Goal: Information Seeking & Learning: Learn about a topic

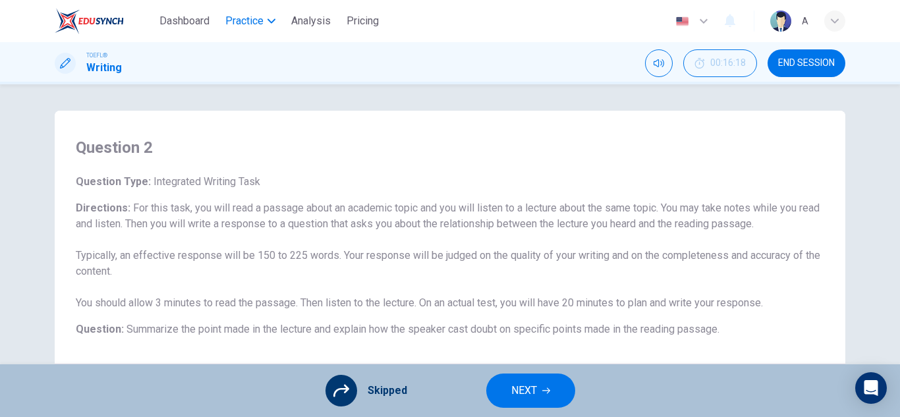
scroll to position [231, 0]
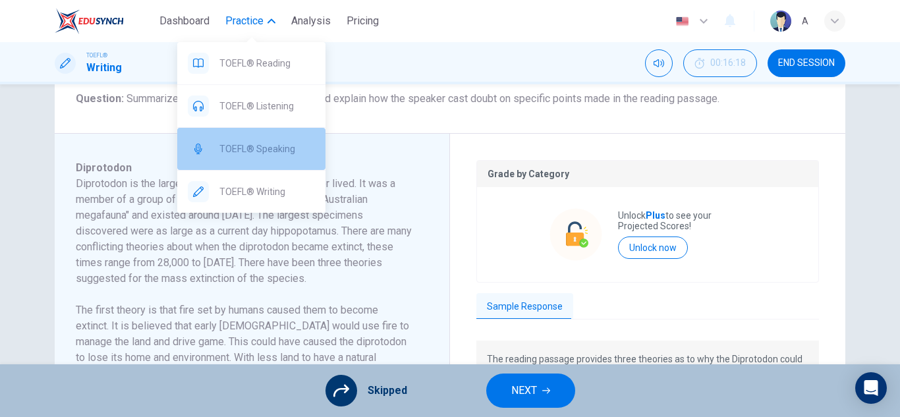
click at [269, 152] on span "TOEFL® Speaking" at bounding box center [267, 149] width 96 height 16
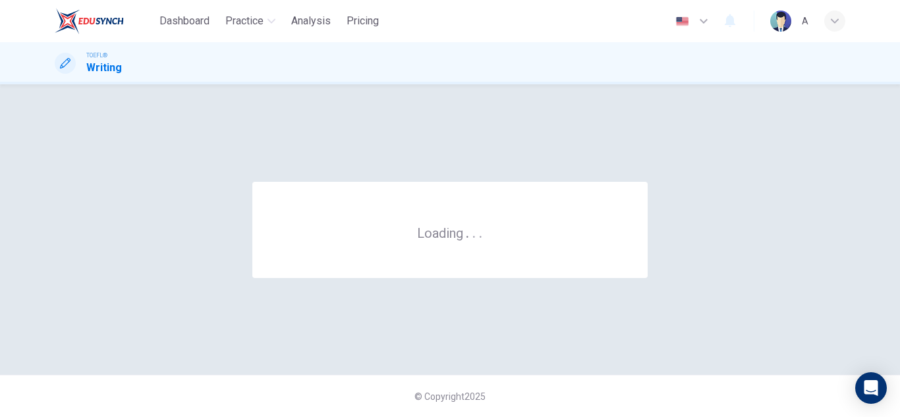
scroll to position [0, 0]
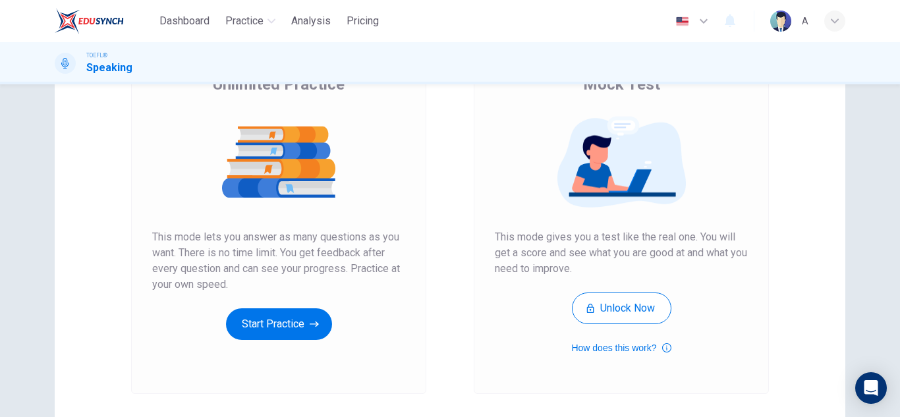
scroll to position [143, 0]
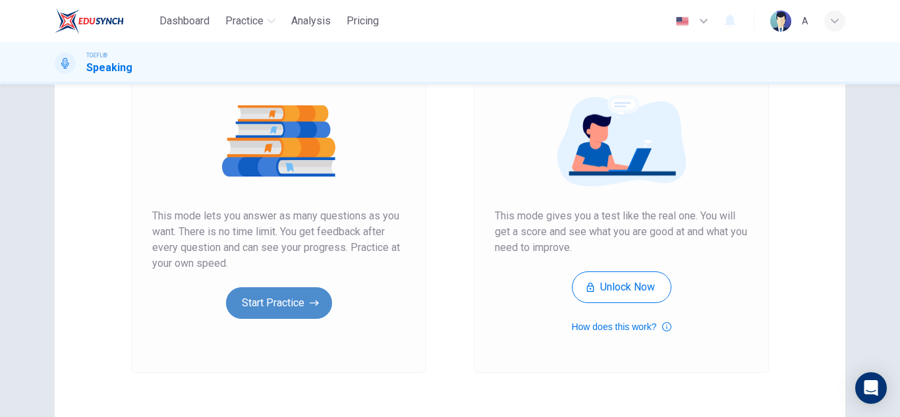
click at [279, 297] on button "Start Practice" at bounding box center [279, 303] width 106 height 32
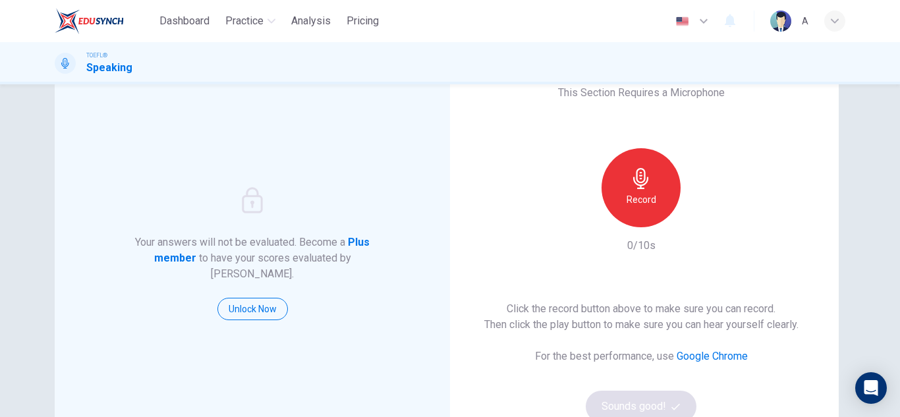
scroll to position [62, 0]
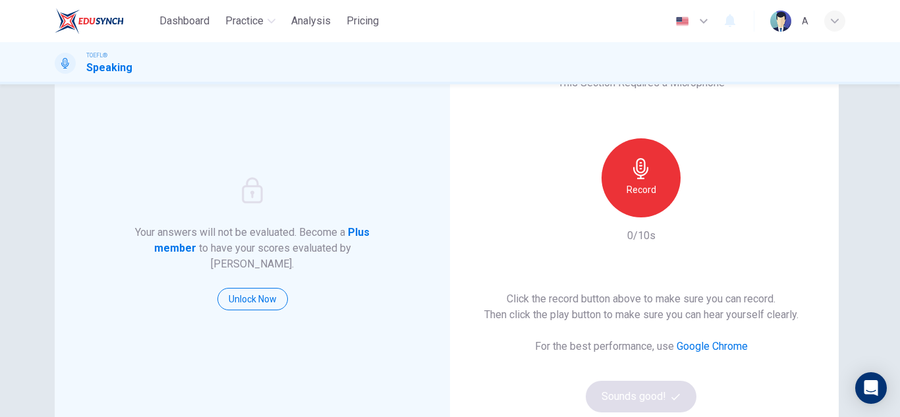
click at [652, 204] on div "Record" at bounding box center [641, 177] width 79 height 79
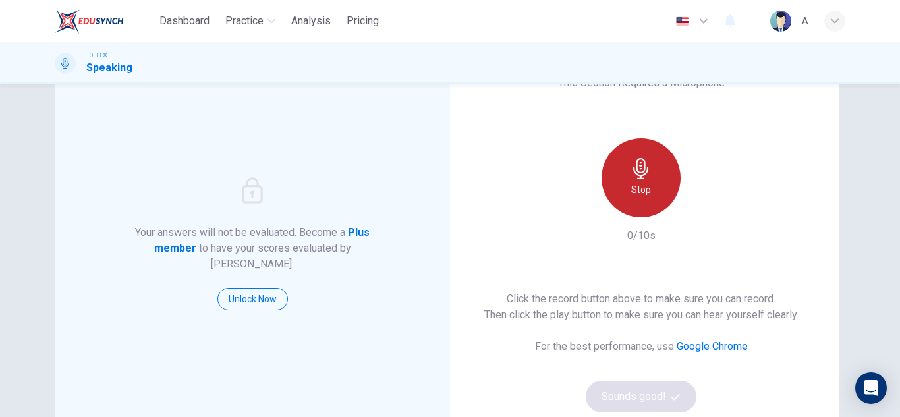
click at [652, 204] on div "Stop" at bounding box center [641, 177] width 79 height 79
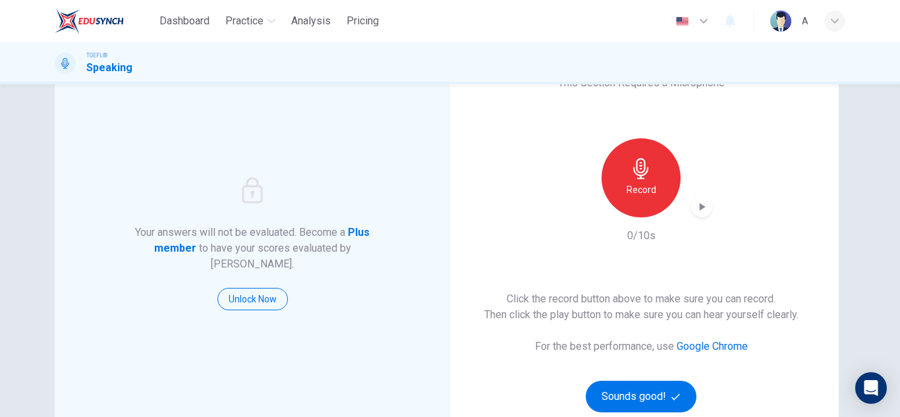
scroll to position [130, 0]
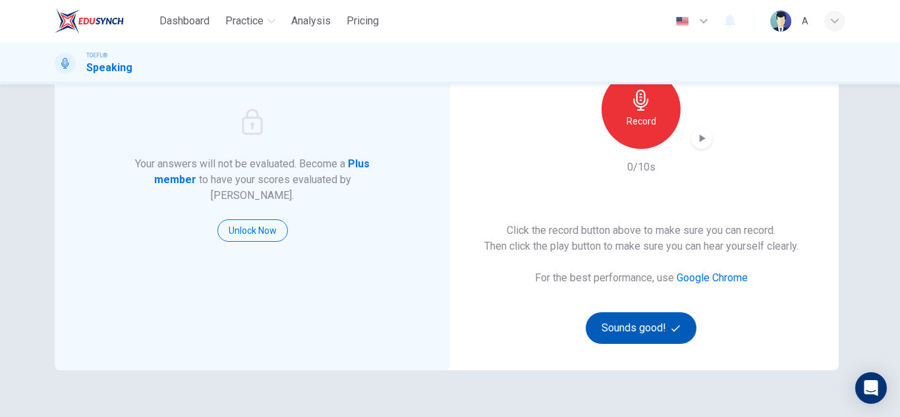
click at [663, 322] on button "Sounds good!" at bounding box center [641, 328] width 111 height 32
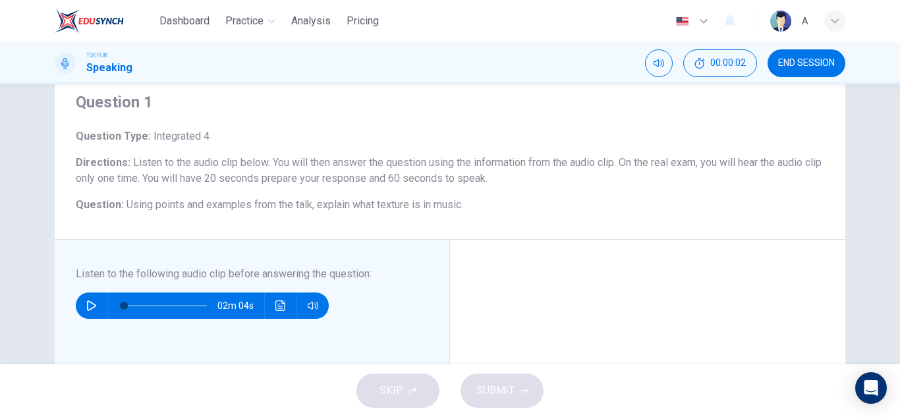
scroll to position [51, 0]
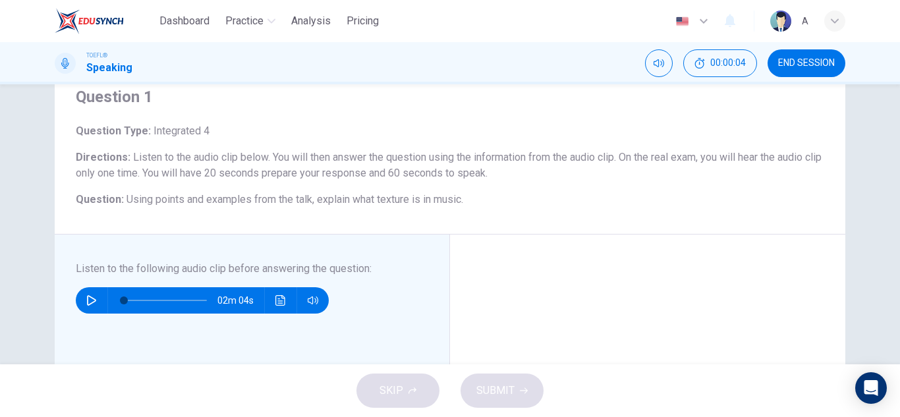
click at [88, 294] on button "button" at bounding box center [91, 300] width 21 height 26
type input "0"
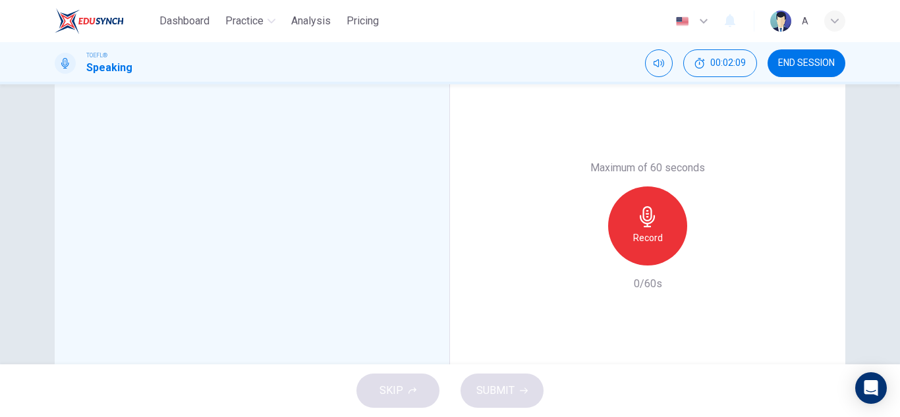
scroll to position [295, 0]
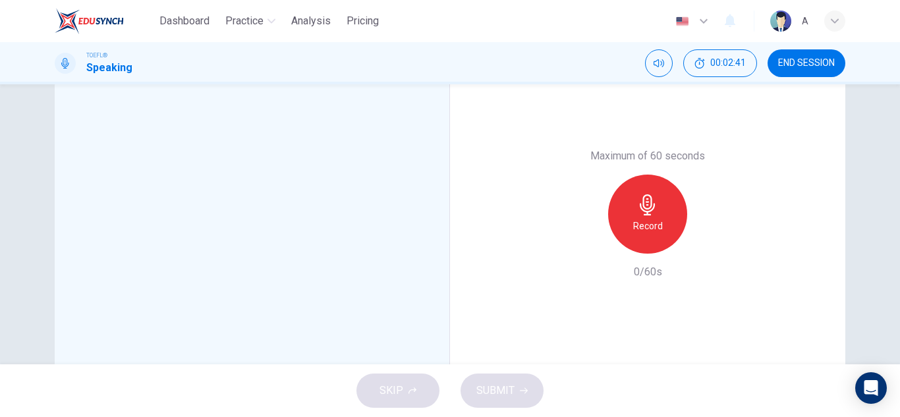
click at [662, 215] on div "Record" at bounding box center [647, 214] width 79 height 79
click at [705, 240] on icon "button" at bounding box center [708, 243] width 13 height 13
click at [592, 243] on div "button" at bounding box center [587, 243] width 21 height 21
click at [636, 229] on h6 "Record" at bounding box center [648, 226] width 30 height 16
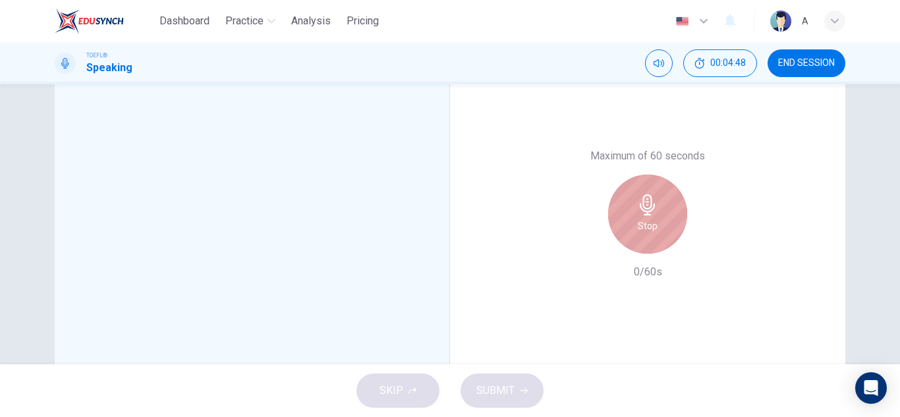
click at [638, 229] on h6 "Stop" at bounding box center [648, 226] width 20 height 16
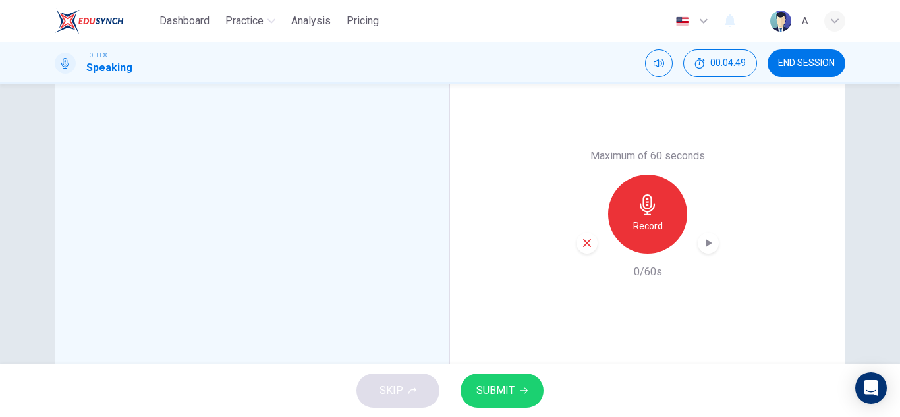
click at [461, 403] on div "SKIP SUBMIT" at bounding box center [450, 390] width 900 height 53
click at [487, 391] on span "SUBMIT" at bounding box center [495, 391] width 38 height 18
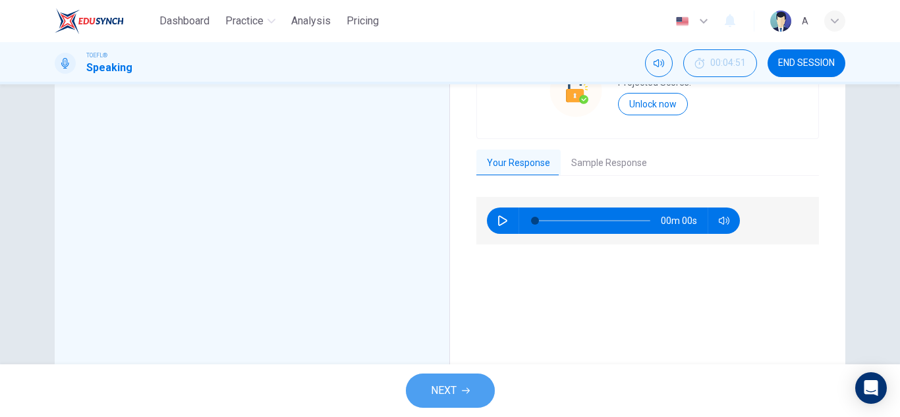
click at [486, 383] on button "NEXT" at bounding box center [450, 391] width 89 height 34
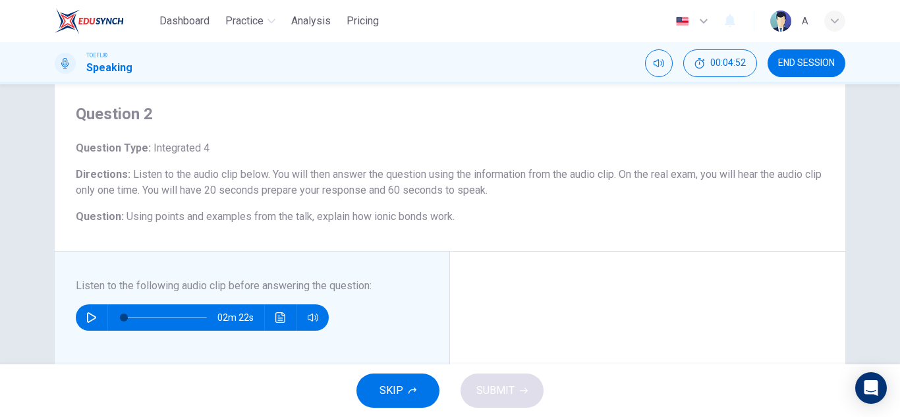
scroll to position [39, 0]
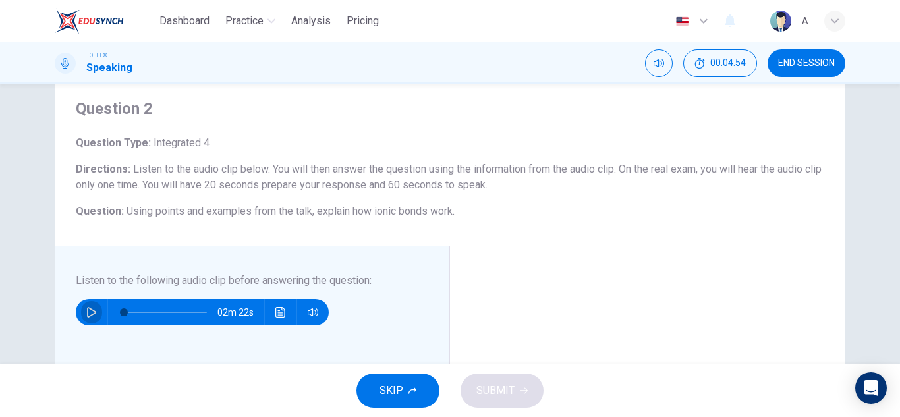
click at [88, 309] on icon "button" at bounding box center [91, 312] width 9 height 11
type input "0"
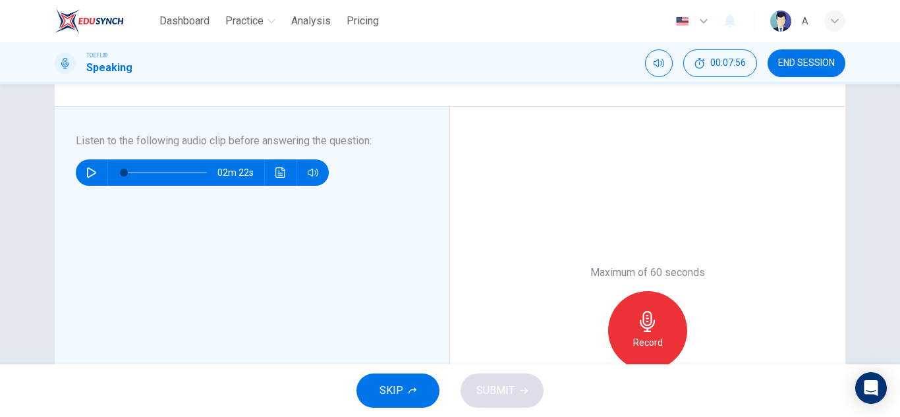
scroll to position [204, 0]
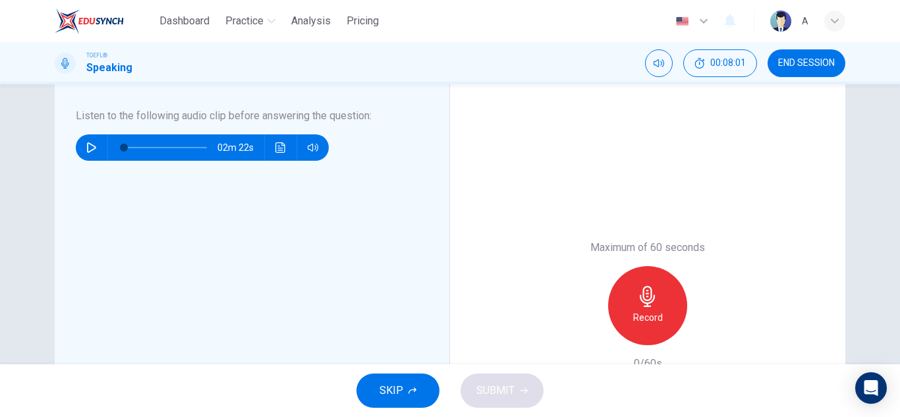
click at [658, 289] on div "Record" at bounding box center [647, 305] width 79 height 79
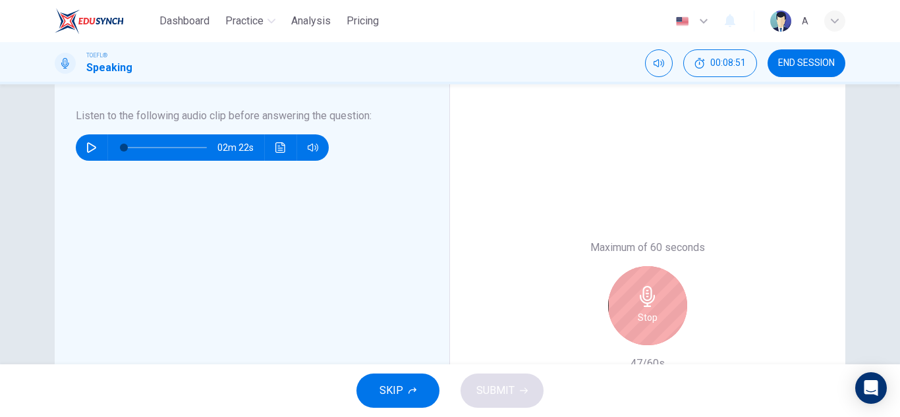
scroll to position [230, 0]
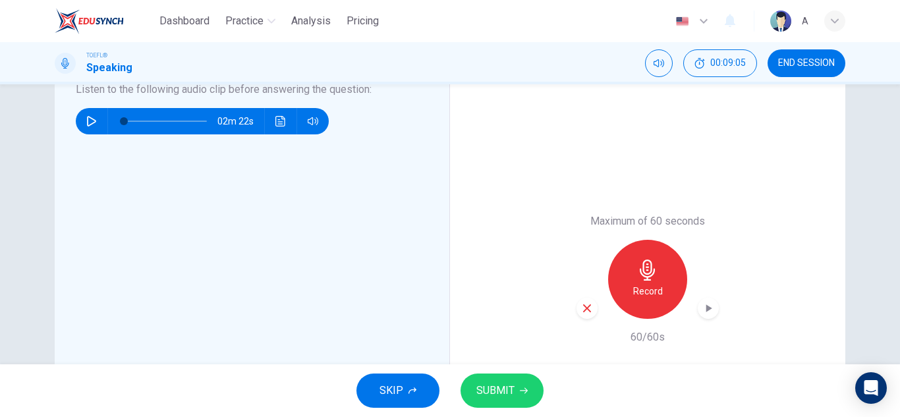
click at [711, 306] on icon "button" at bounding box center [708, 308] width 13 height 13
click at [401, 382] on span "SKIP" at bounding box center [392, 391] width 24 height 18
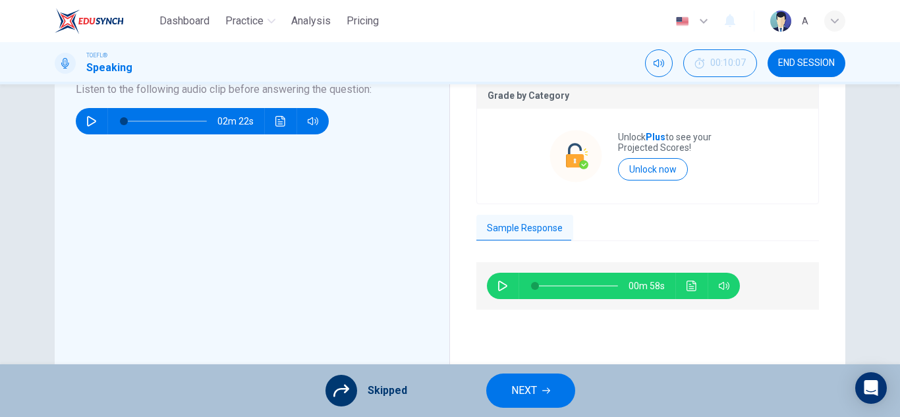
click at [512, 391] on span "NEXT" at bounding box center [524, 391] width 26 height 18
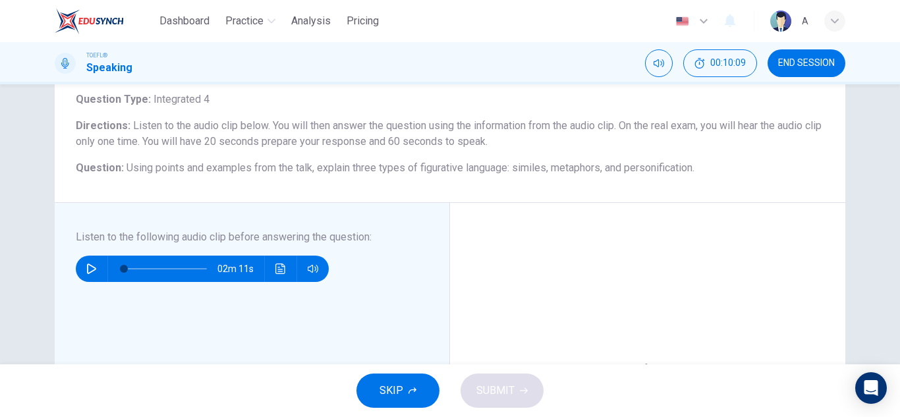
scroll to position [98, 0]
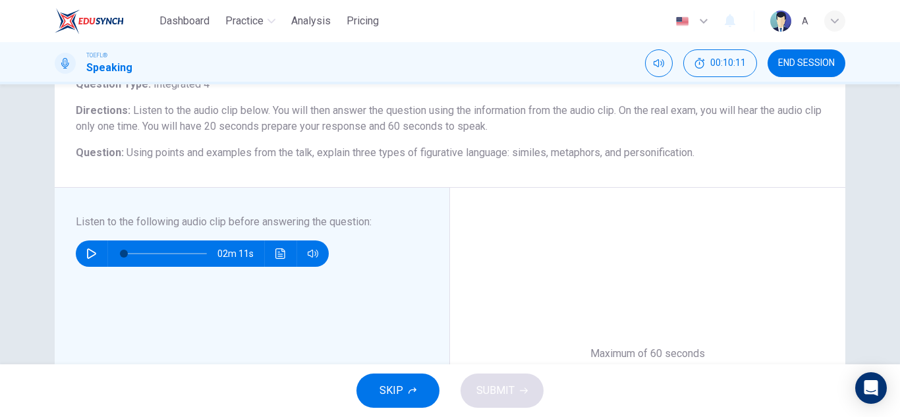
click at [76, 248] on div "02m 11s" at bounding box center [202, 254] width 253 height 26
click at [82, 250] on button "button" at bounding box center [91, 254] width 21 height 26
type input "8"
type input "0"
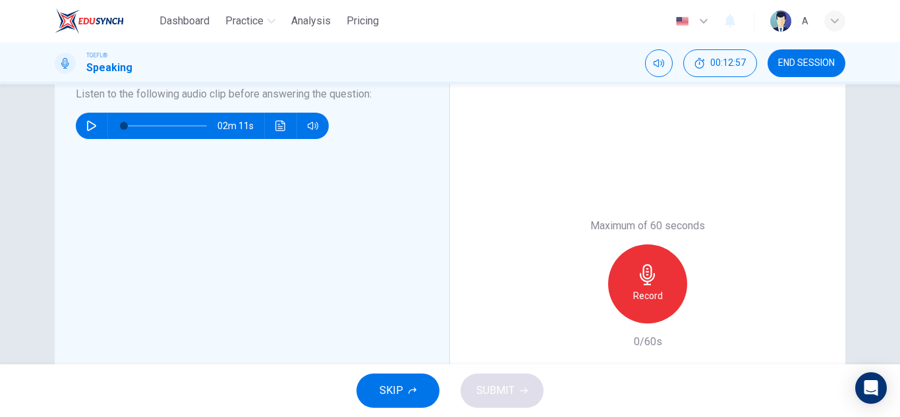
click at [667, 277] on div "Record" at bounding box center [647, 283] width 79 height 79
click at [707, 313] on icon "button" at bounding box center [709, 313] width 6 height 8
